Goal: Navigation & Orientation: Find specific page/section

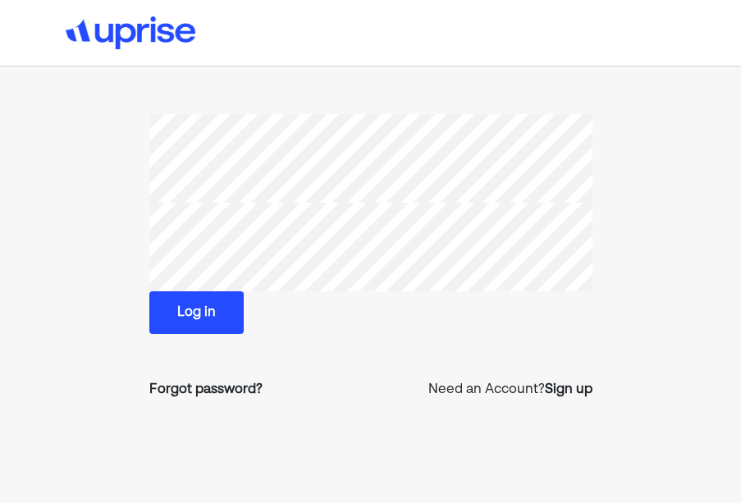
click at [223, 304] on button "Log in" at bounding box center [196, 312] width 94 height 43
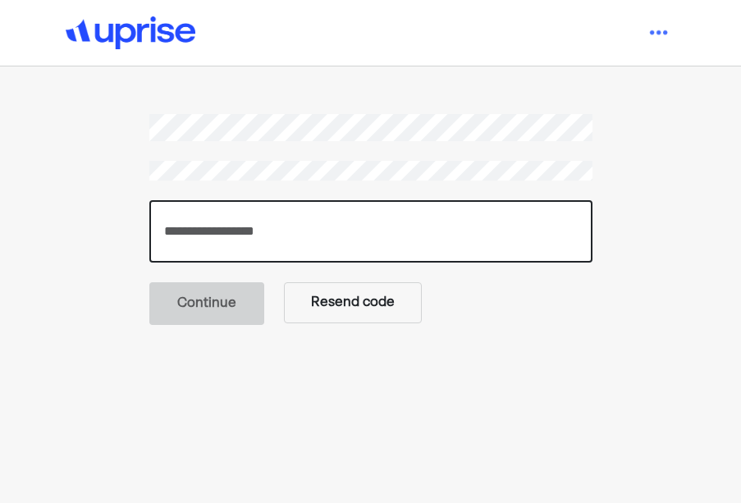
click at [304, 225] on input "number" at bounding box center [370, 231] width 443 height 62
click at [304, 226] on input "number" at bounding box center [370, 231] width 443 height 62
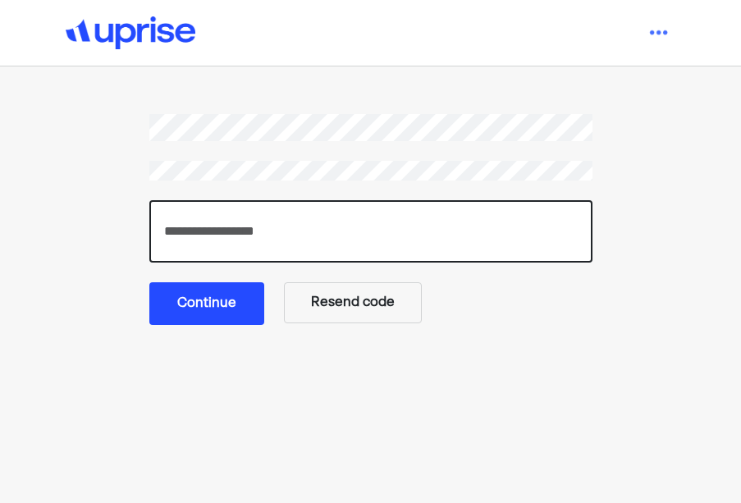
type input "******"
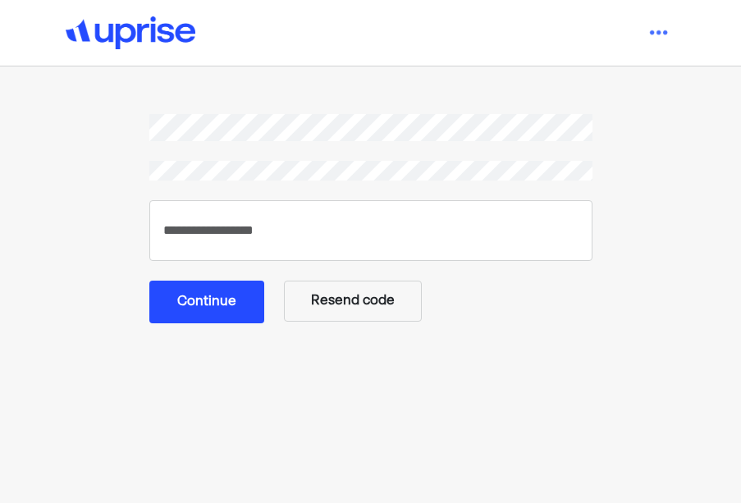
click at [171, 301] on button "Continue" at bounding box center [206, 302] width 115 height 43
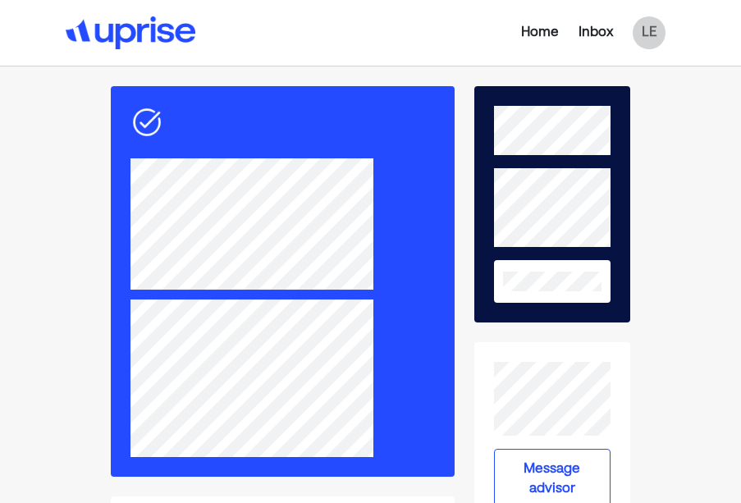
click at [601, 39] on div "Inbox" at bounding box center [595, 33] width 34 height 20
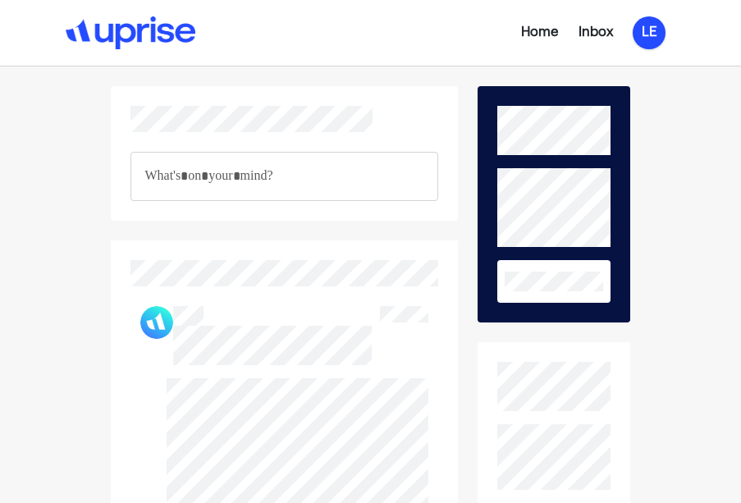
click at [651, 38] on div "LE" at bounding box center [648, 32] width 33 height 33
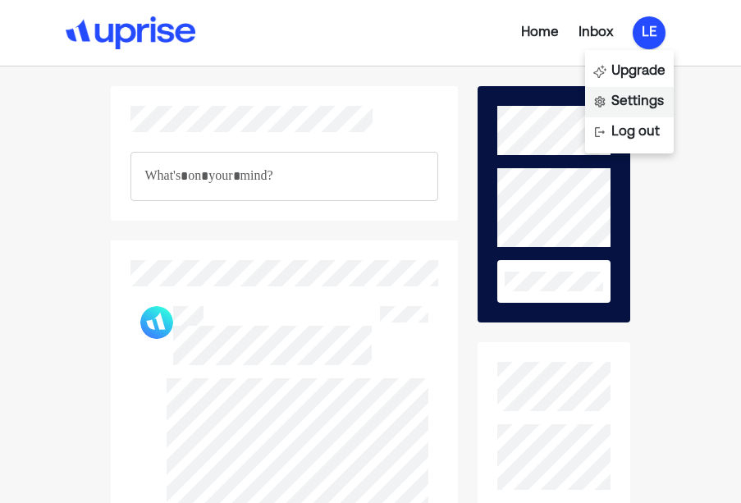
click at [640, 93] on div "Settings" at bounding box center [637, 102] width 53 height 20
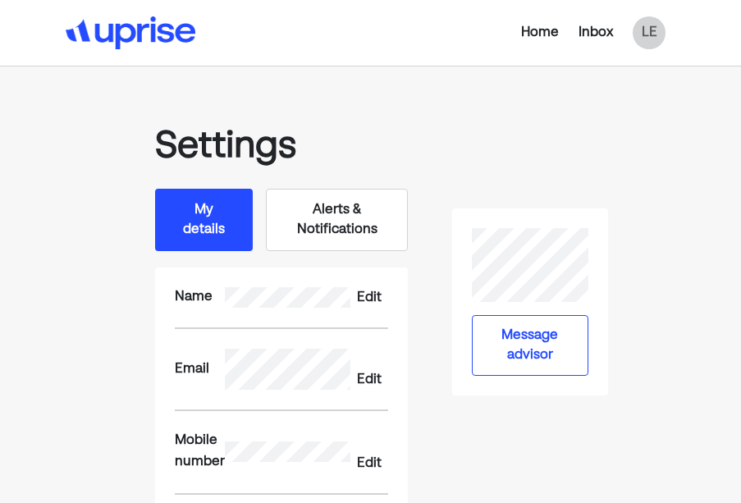
click at [365, 208] on button "Alerts & Notifications" at bounding box center [337, 220] width 142 height 62
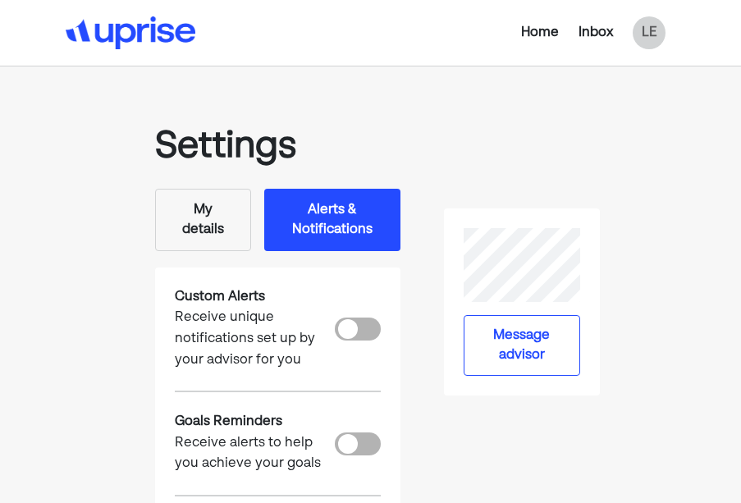
click at [532, 34] on div "Home" at bounding box center [540, 33] width 38 height 20
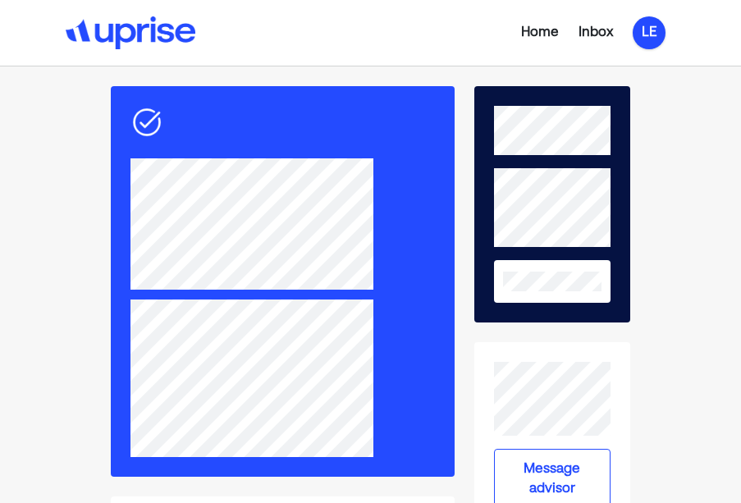
click at [637, 39] on div "LE" at bounding box center [648, 32] width 33 height 33
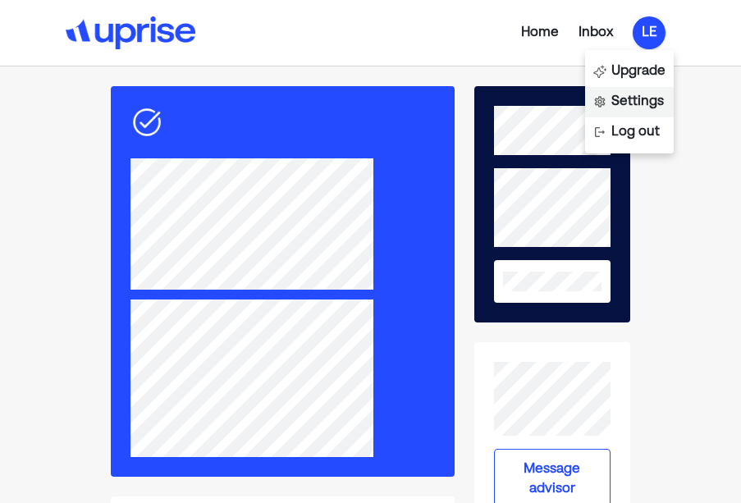
click at [632, 98] on div "Settings" at bounding box center [637, 102] width 53 height 20
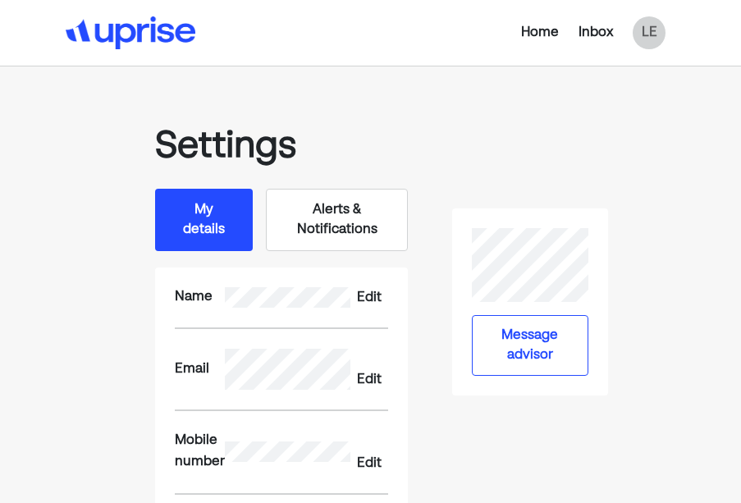
click at [368, 238] on button "Alerts & Notifications" at bounding box center [337, 220] width 142 height 62
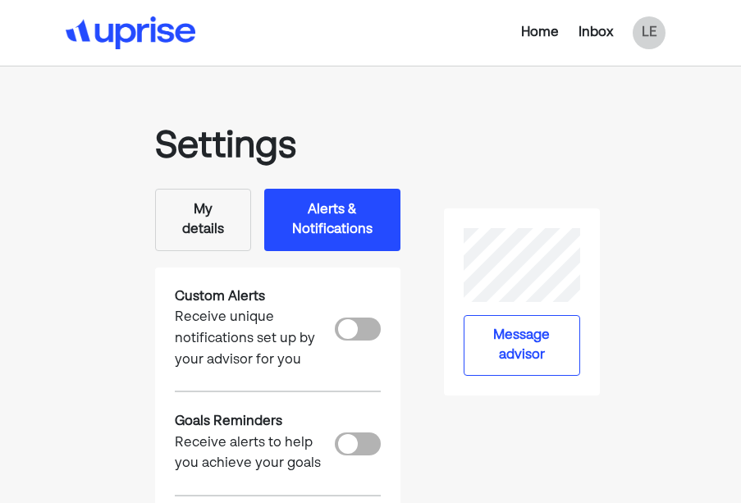
click at [586, 31] on div "Inbox" at bounding box center [595, 33] width 34 height 20
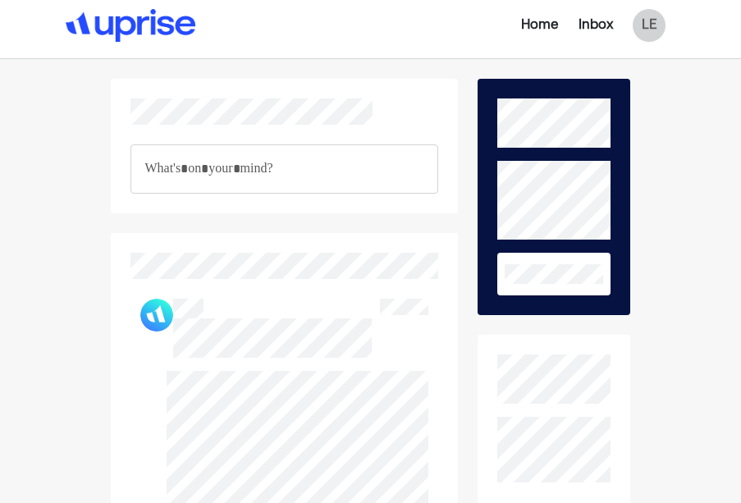
scroll to position [8, 0]
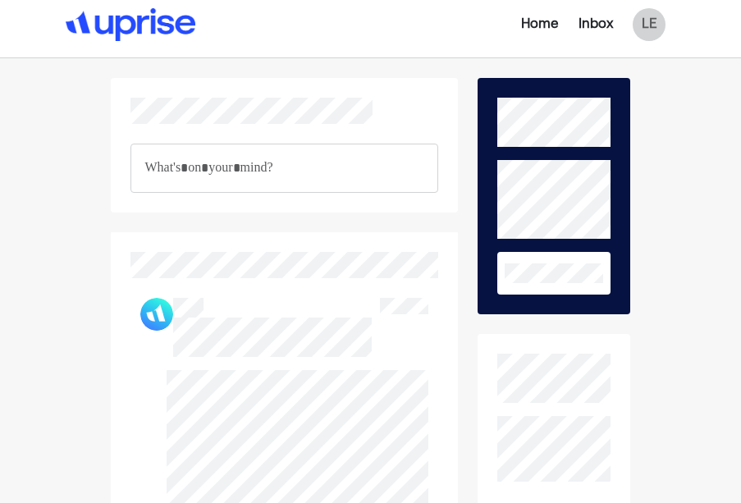
click at [583, 25] on div "Inbox" at bounding box center [595, 25] width 34 height 20
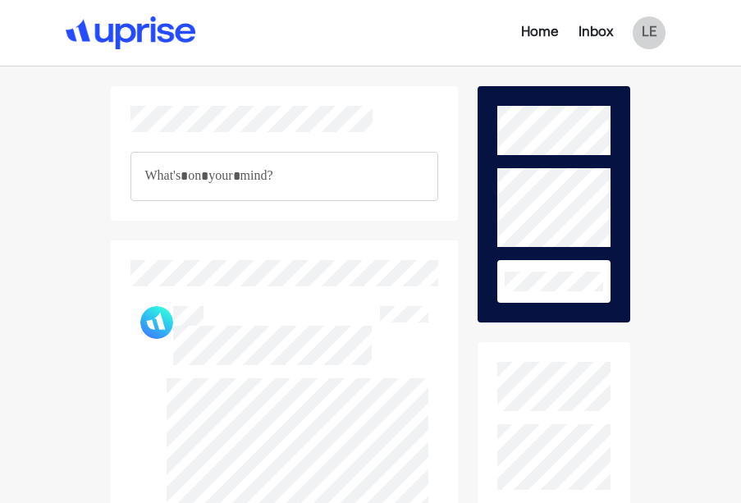
click at [587, 32] on div "Inbox" at bounding box center [595, 33] width 34 height 20
click at [547, 32] on div "Home" at bounding box center [540, 33] width 38 height 20
